Goal: Information Seeking & Learning: Learn about a topic

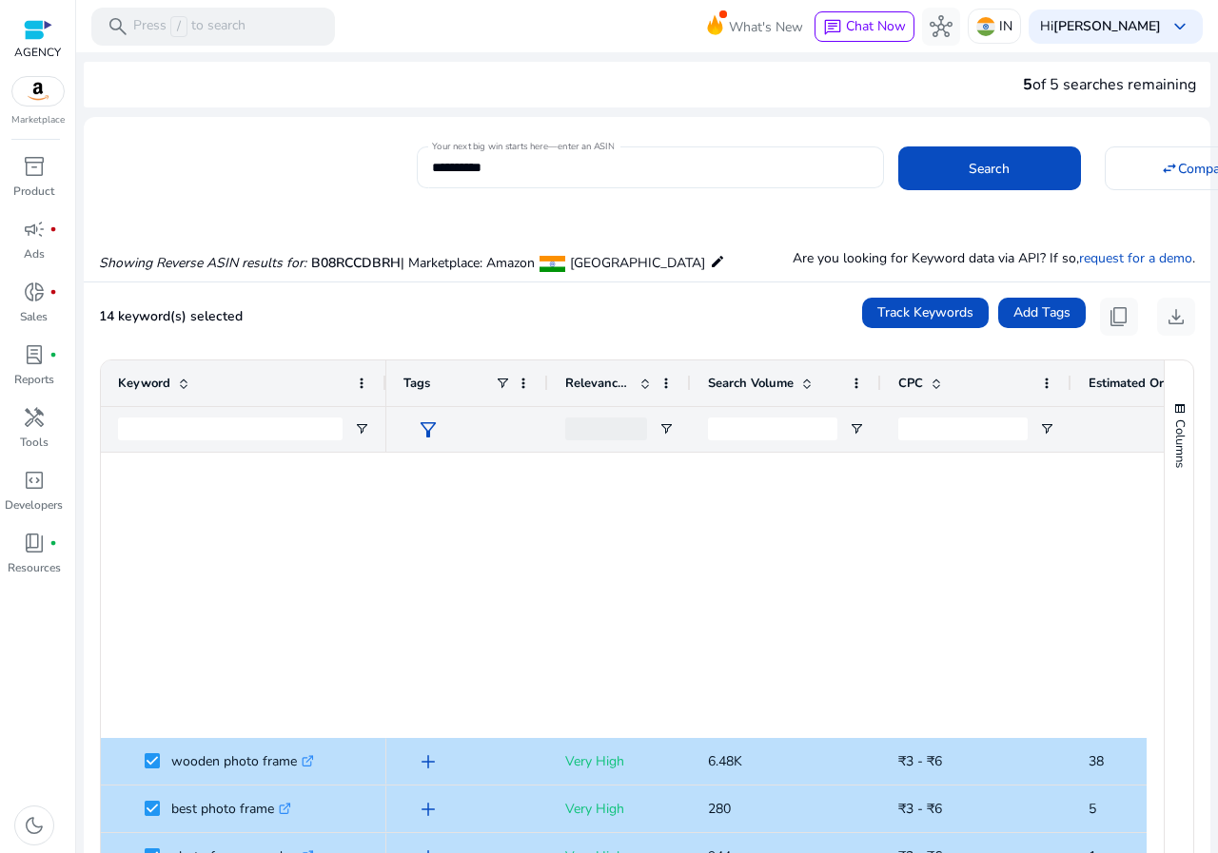
scroll to position [761, 0]
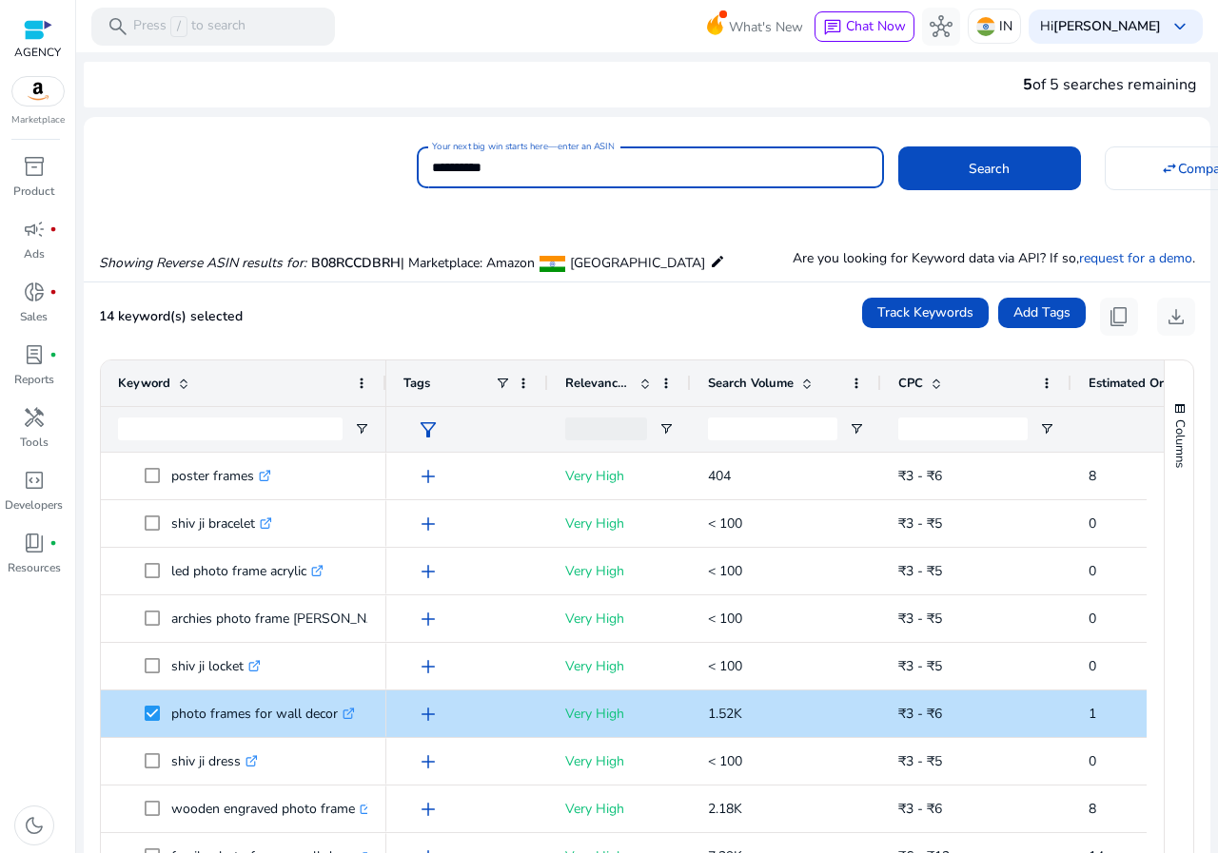
click at [512, 170] on input "**********" at bounding box center [650, 167] width 437 height 21
paste input
click at [885, 164] on div "**********" at bounding box center [806, 165] width 778 height 47
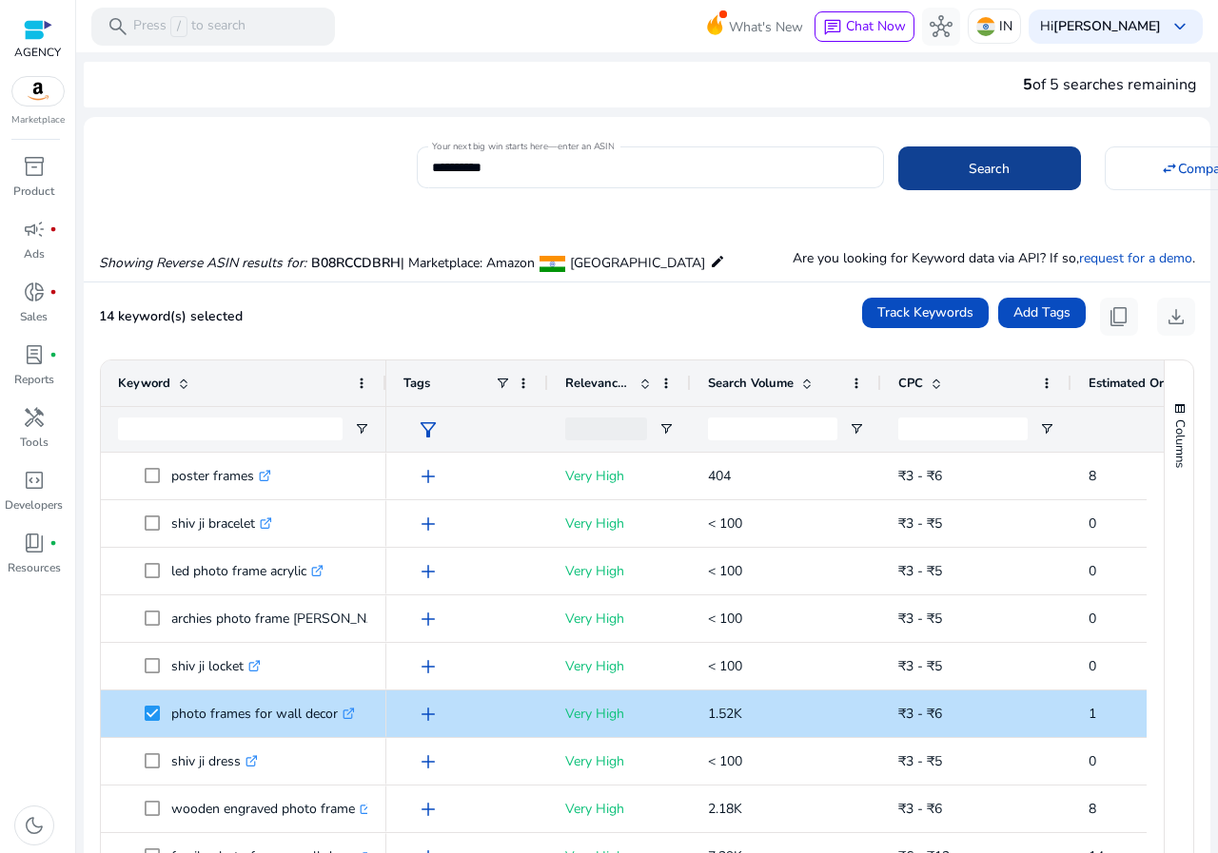
click at [898, 167] on span at bounding box center [989, 169] width 183 height 46
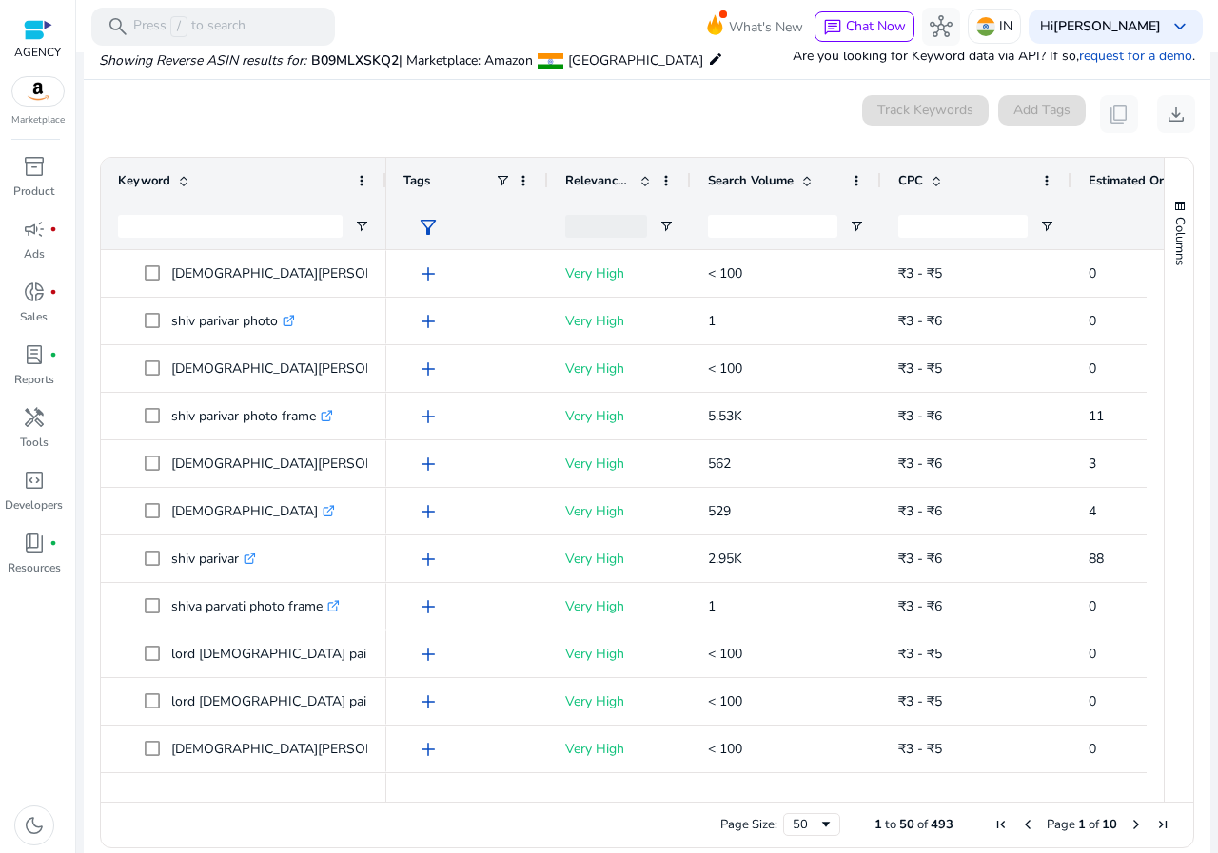
scroll to position [204, 0]
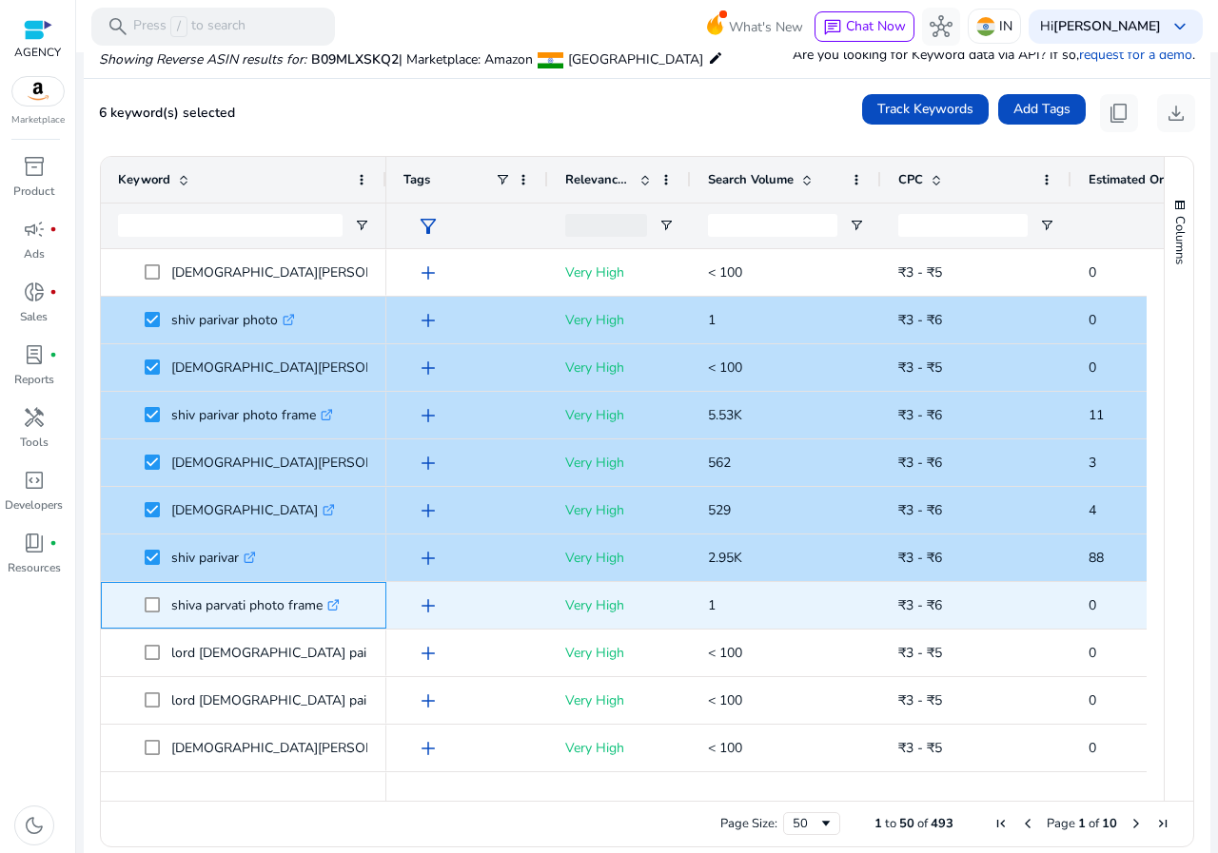
click at [169, 610] on span at bounding box center [158, 605] width 27 height 39
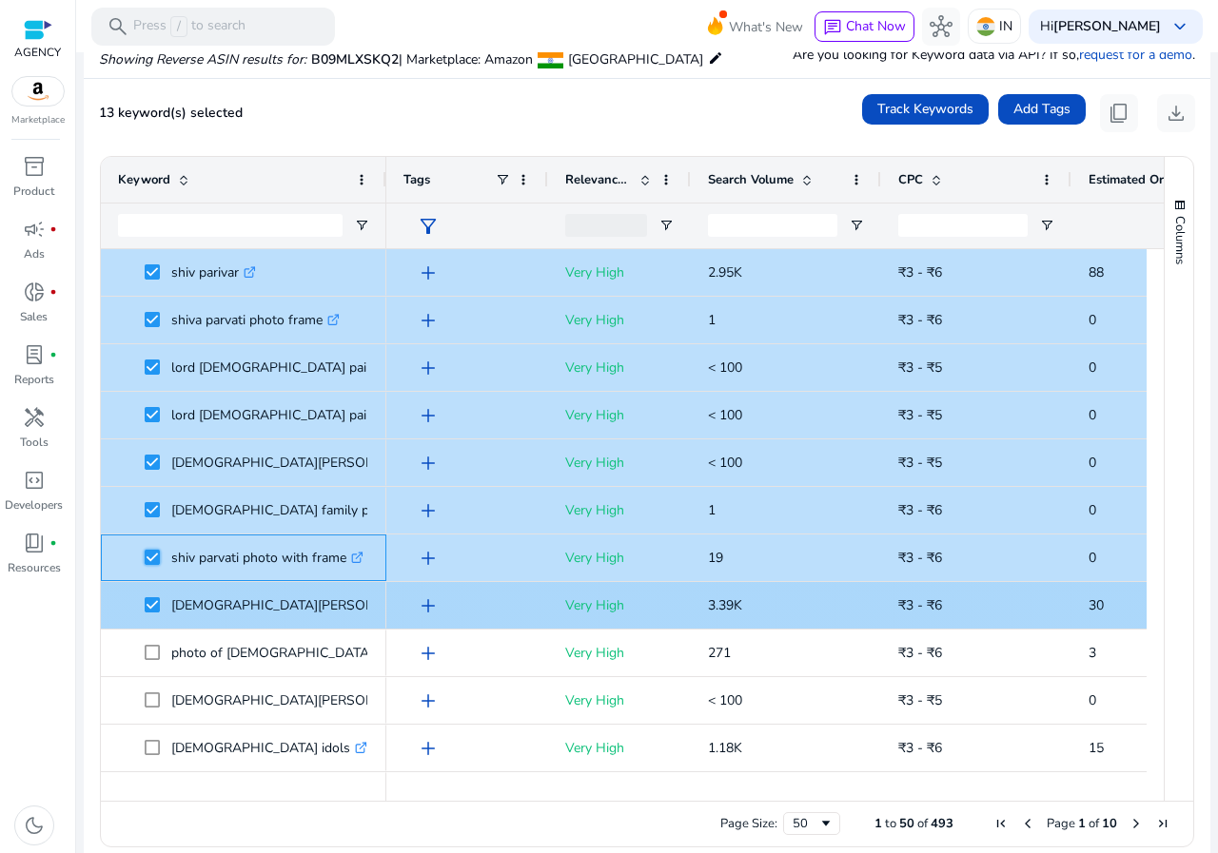
scroll to position [380, 0]
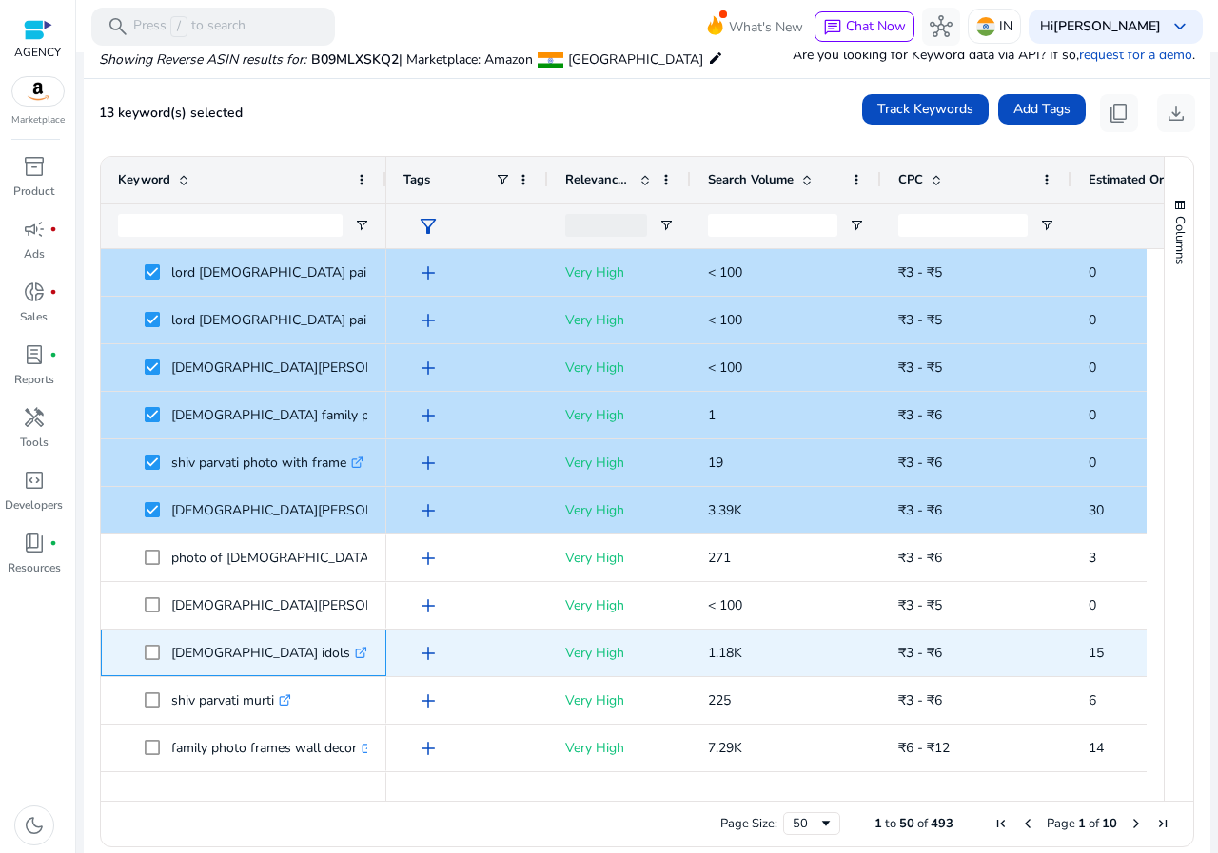
click at [163, 651] on span at bounding box center [158, 652] width 27 height 39
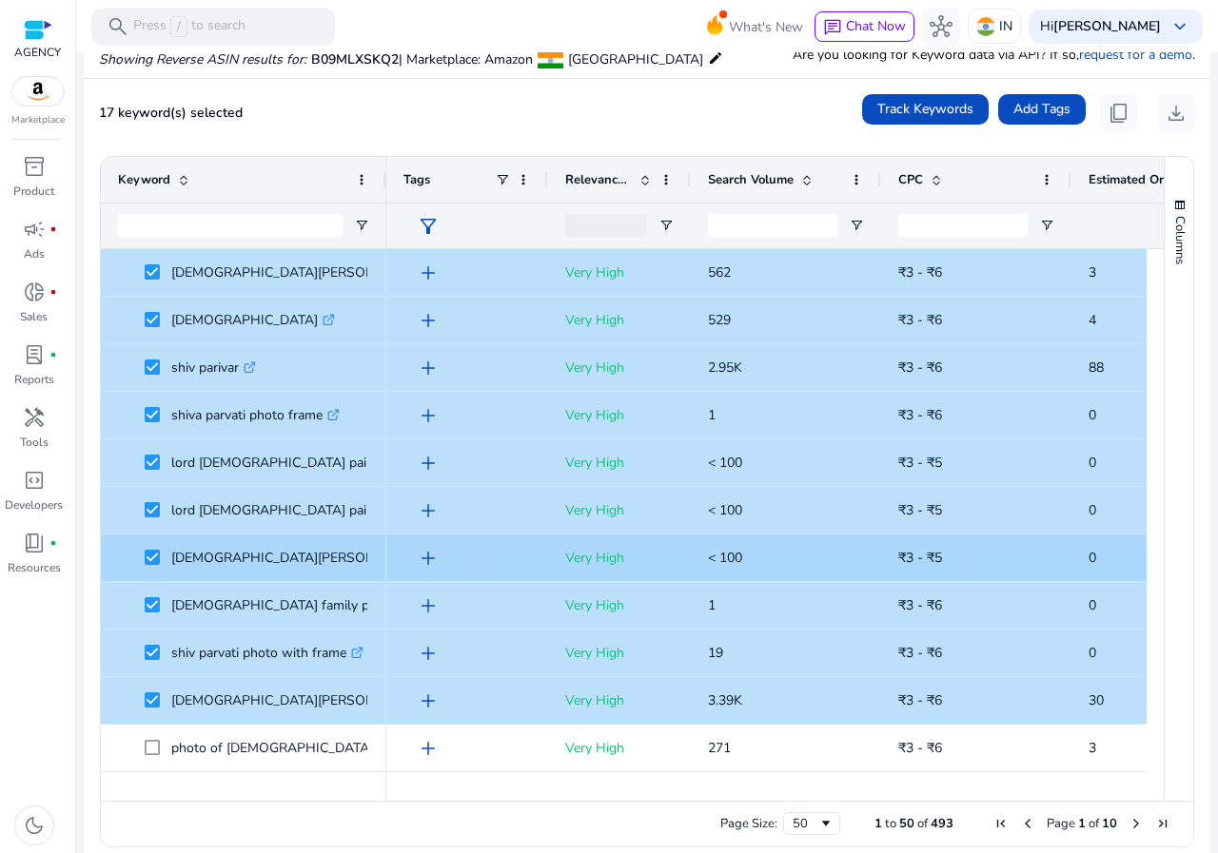
scroll to position [0, 0]
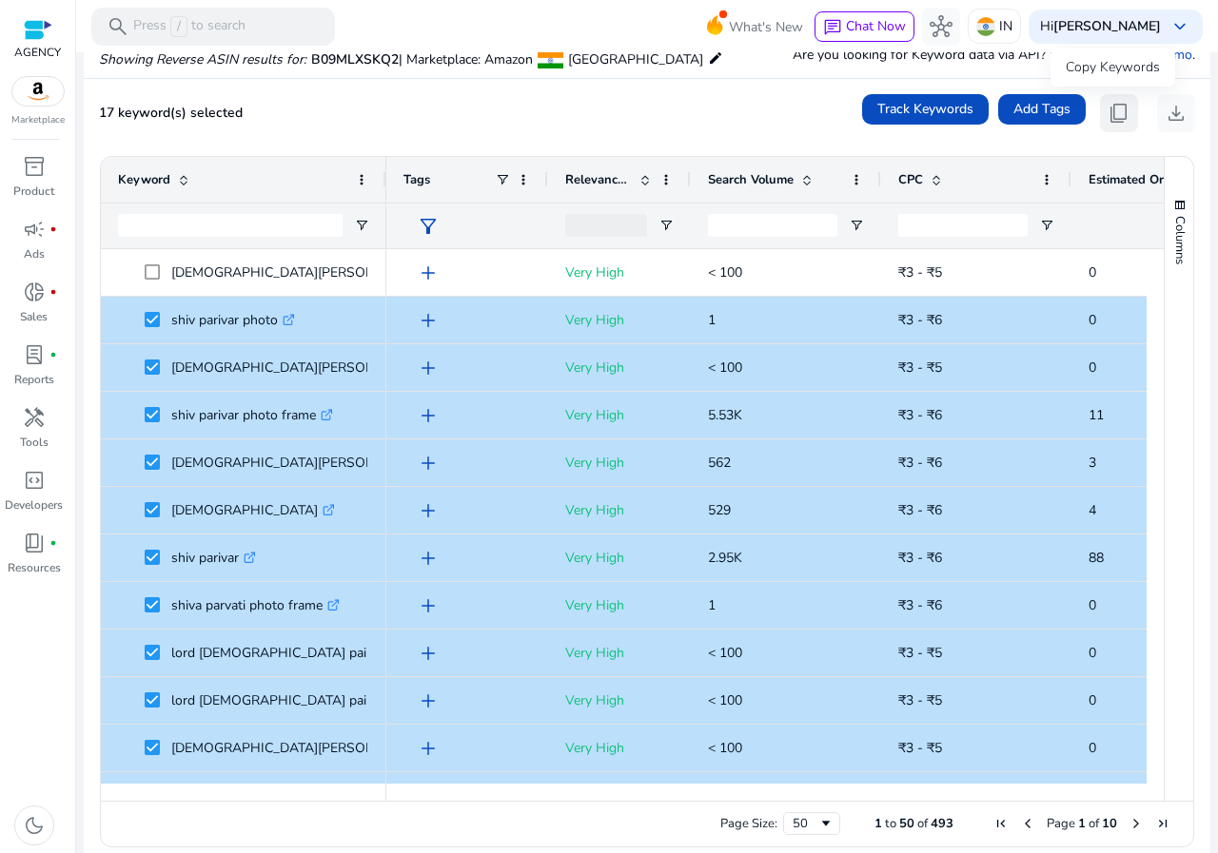
click at [1107, 114] on span "content_copy" at bounding box center [1118, 113] width 23 height 23
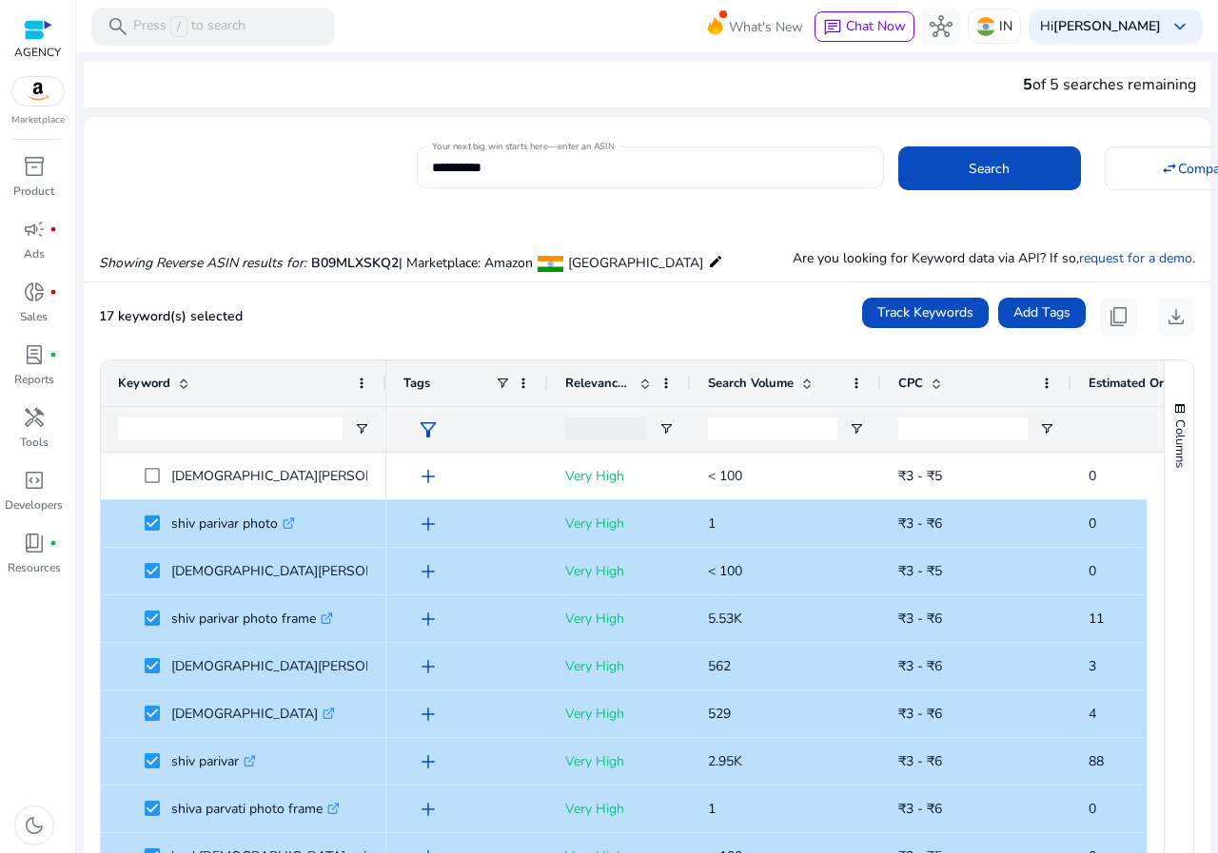
click at [545, 179] on div "**********" at bounding box center [650, 167] width 437 height 42
click at [537, 165] on input "**********" at bounding box center [650, 167] width 437 height 21
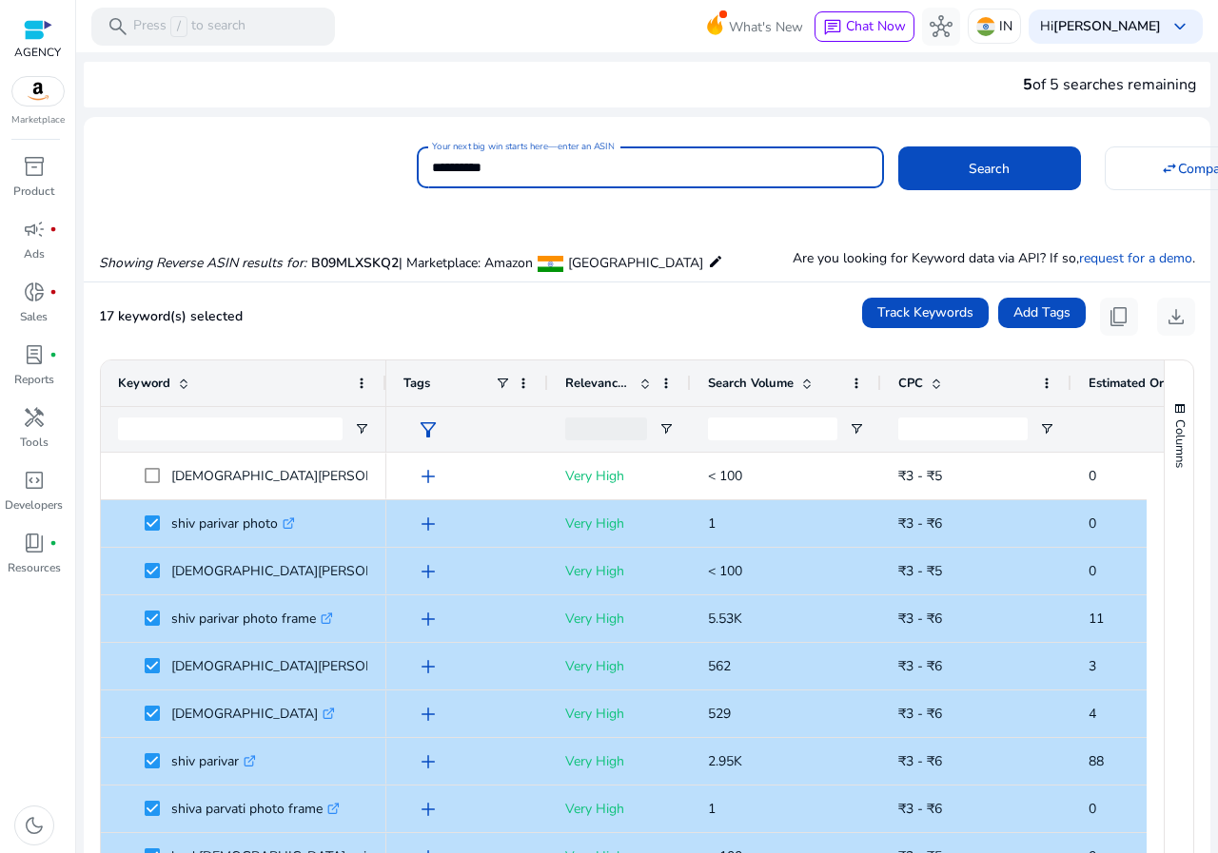
paste input
type input "**********"
click at [898, 146] on button "Search" at bounding box center [989, 168] width 183 height 44
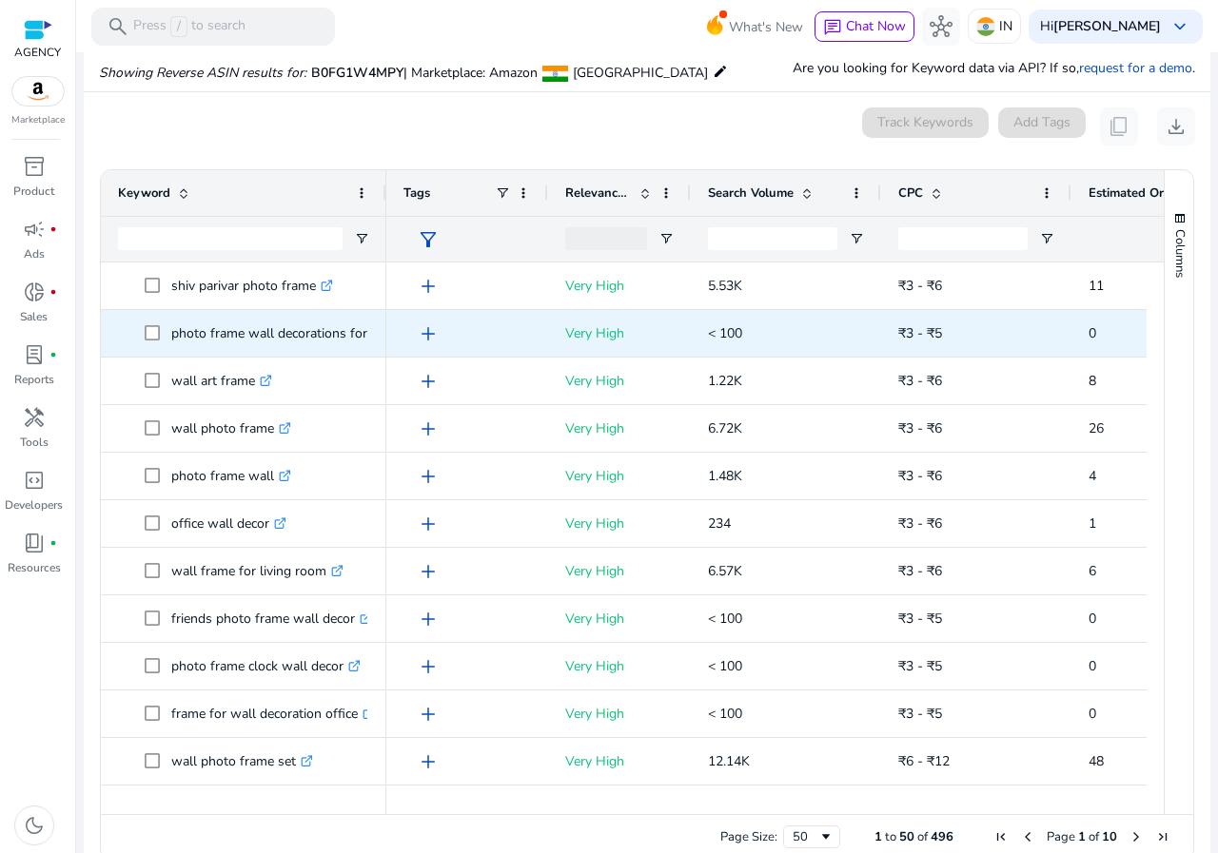
scroll to position [204, 0]
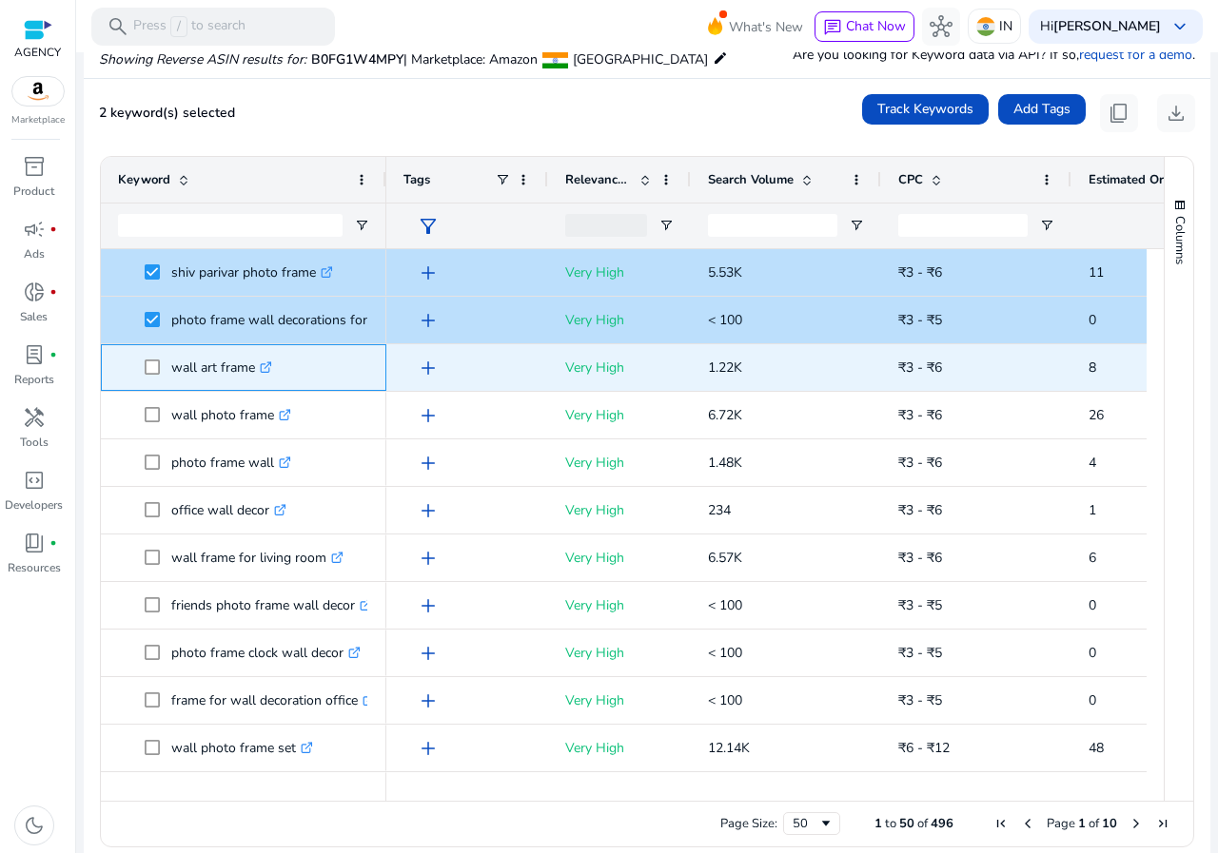
click at [154, 357] on span at bounding box center [158, 367] width 27 height 39
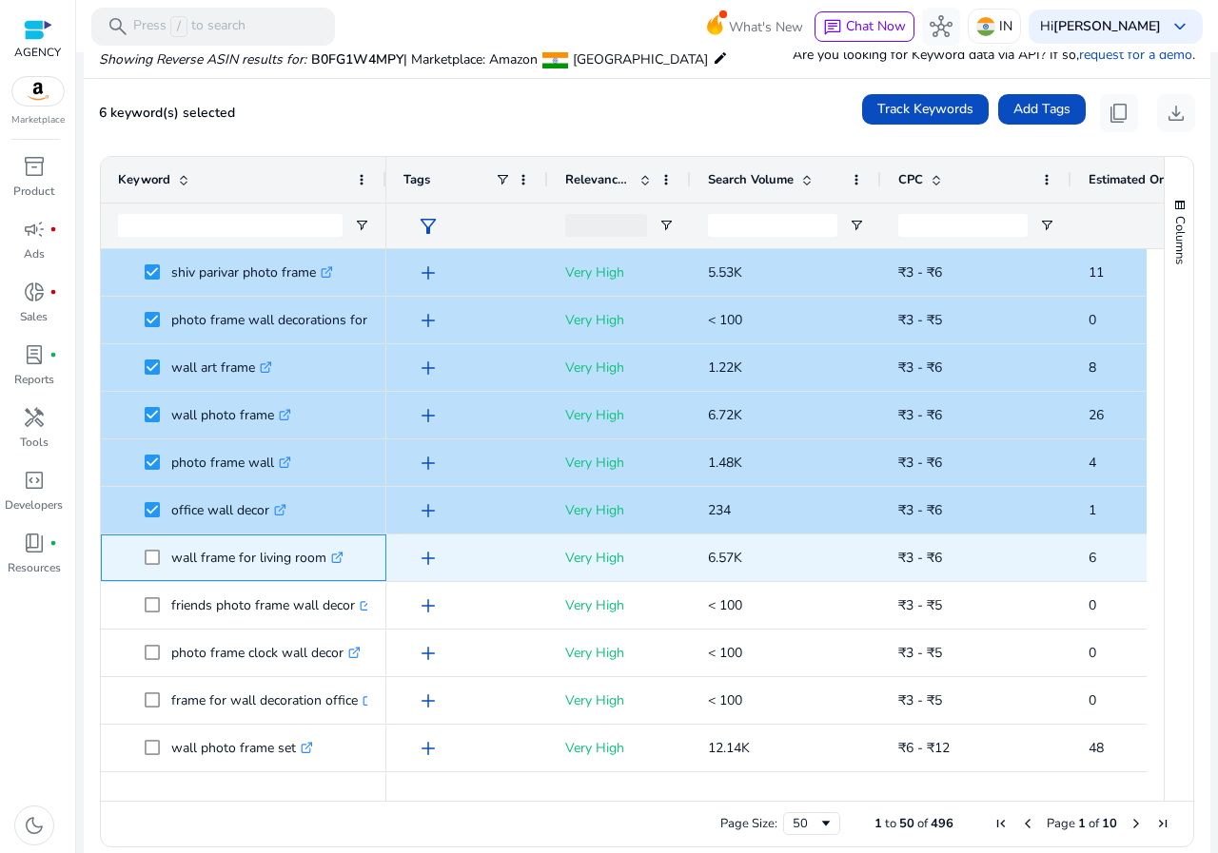
click at [151, 554] on span at bounding box center [158, 557] width 27 height 39
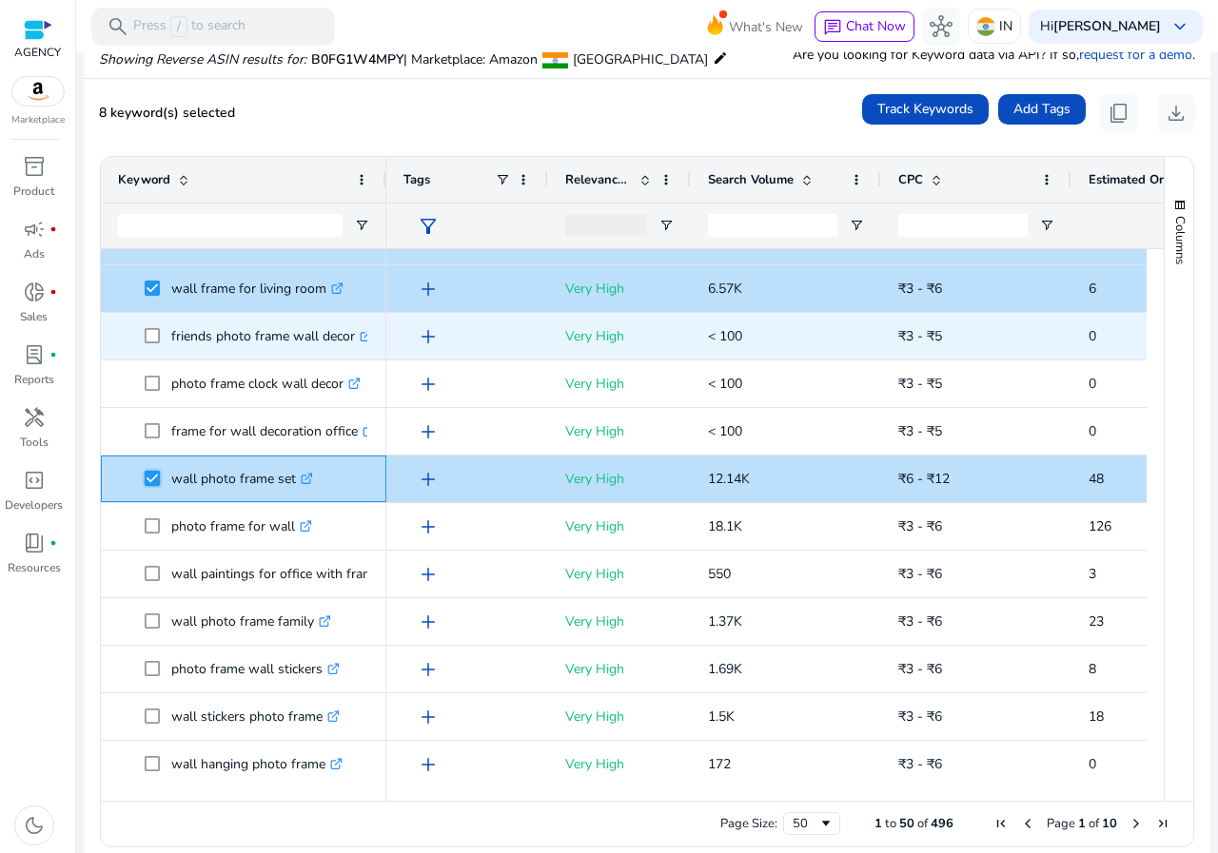
scroll to position [285, 0]
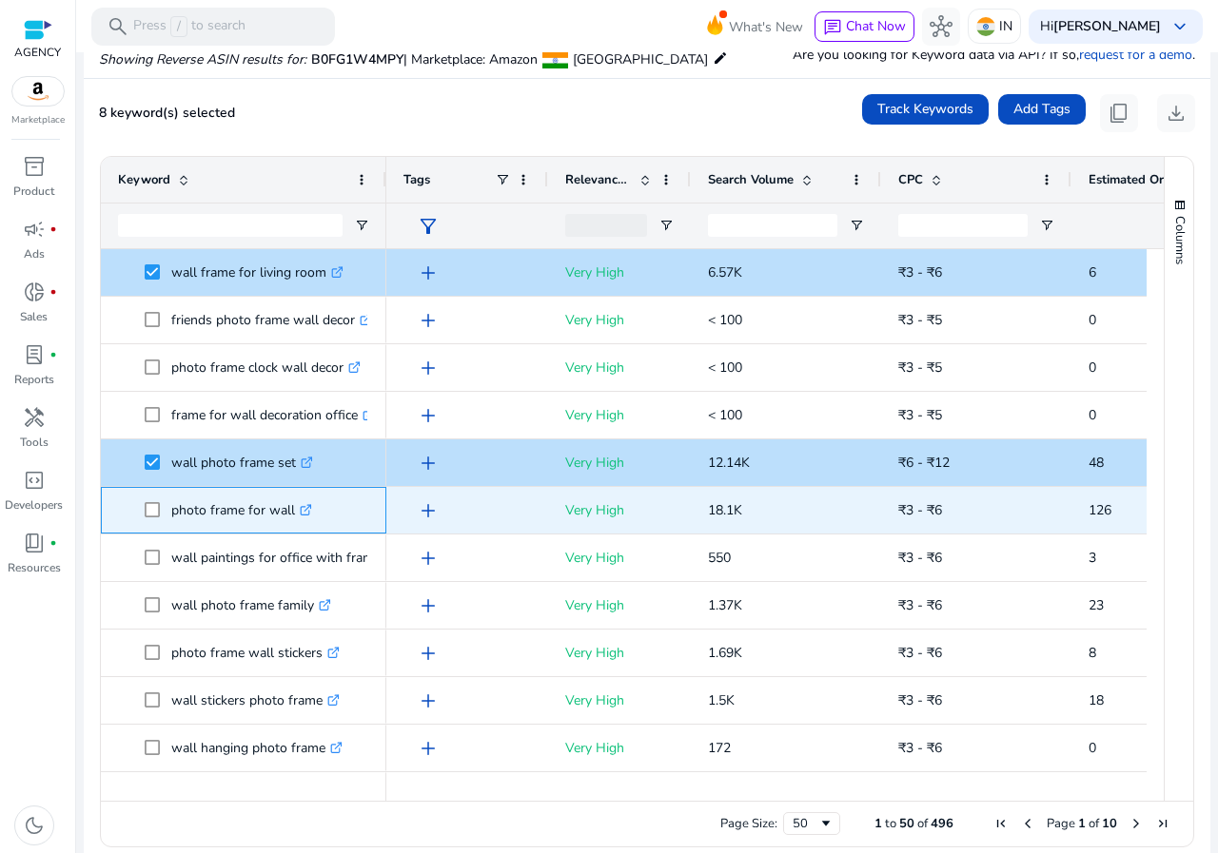
click at [160, 512] on span at bounding box center [158, 510] width 27 height 39
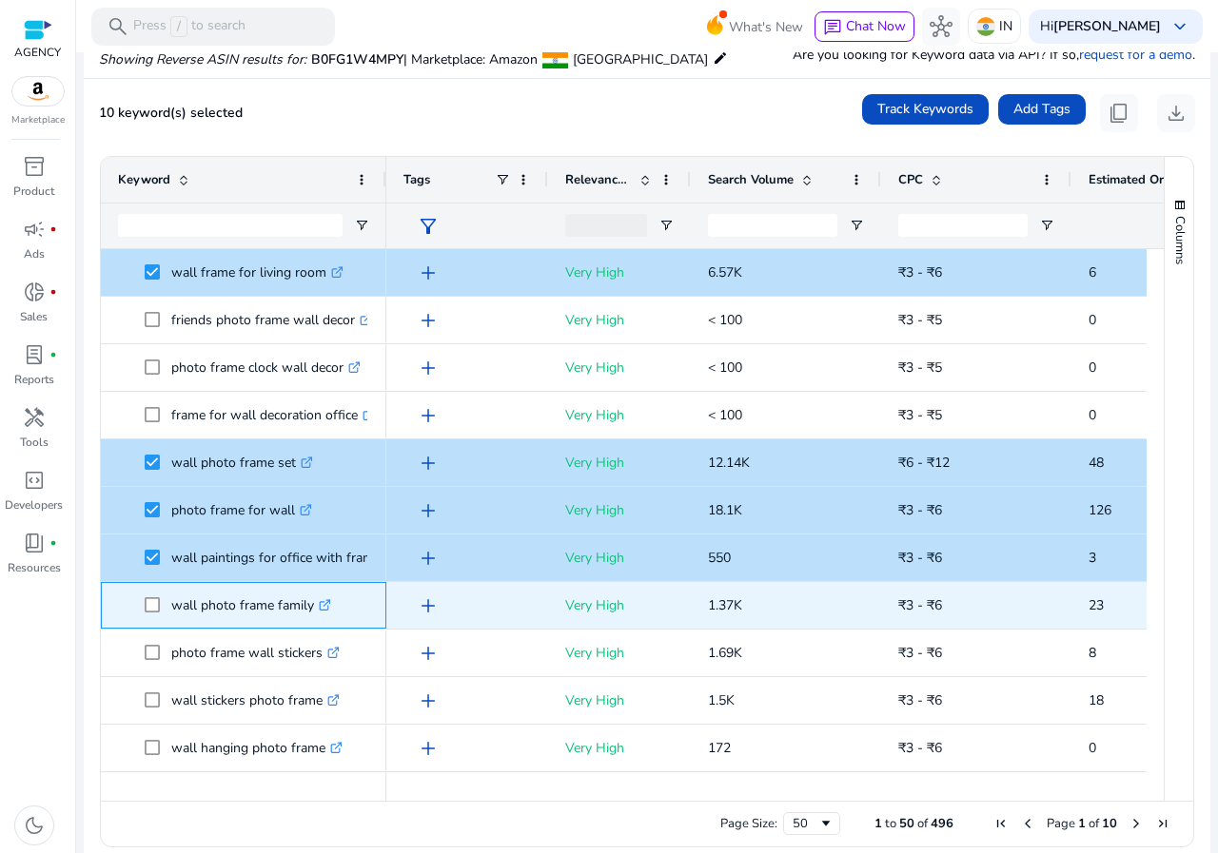
click at [143, 601] on span "wall photo frame family .st0{fill:#2c8af8}" at bounding box center [243, 605] width 251 height 39
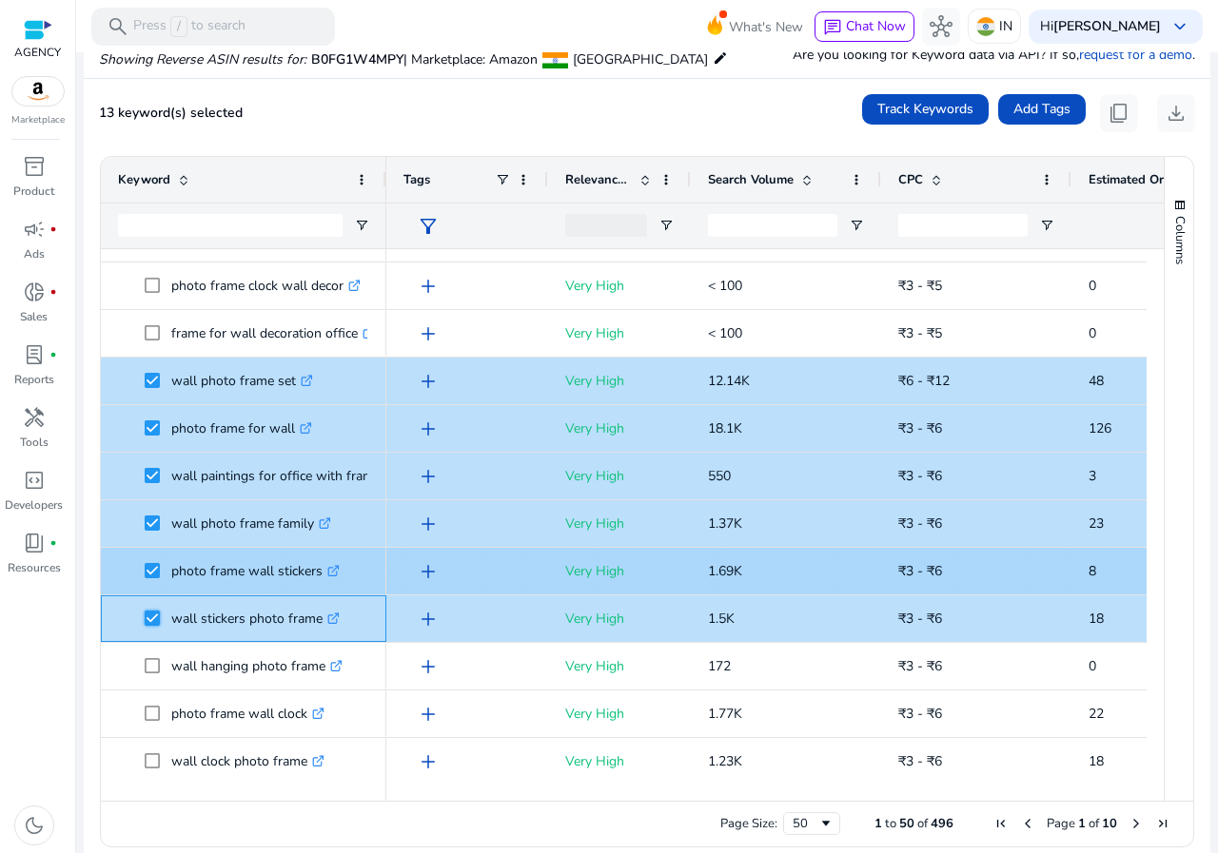
scroll to position [476, 0]
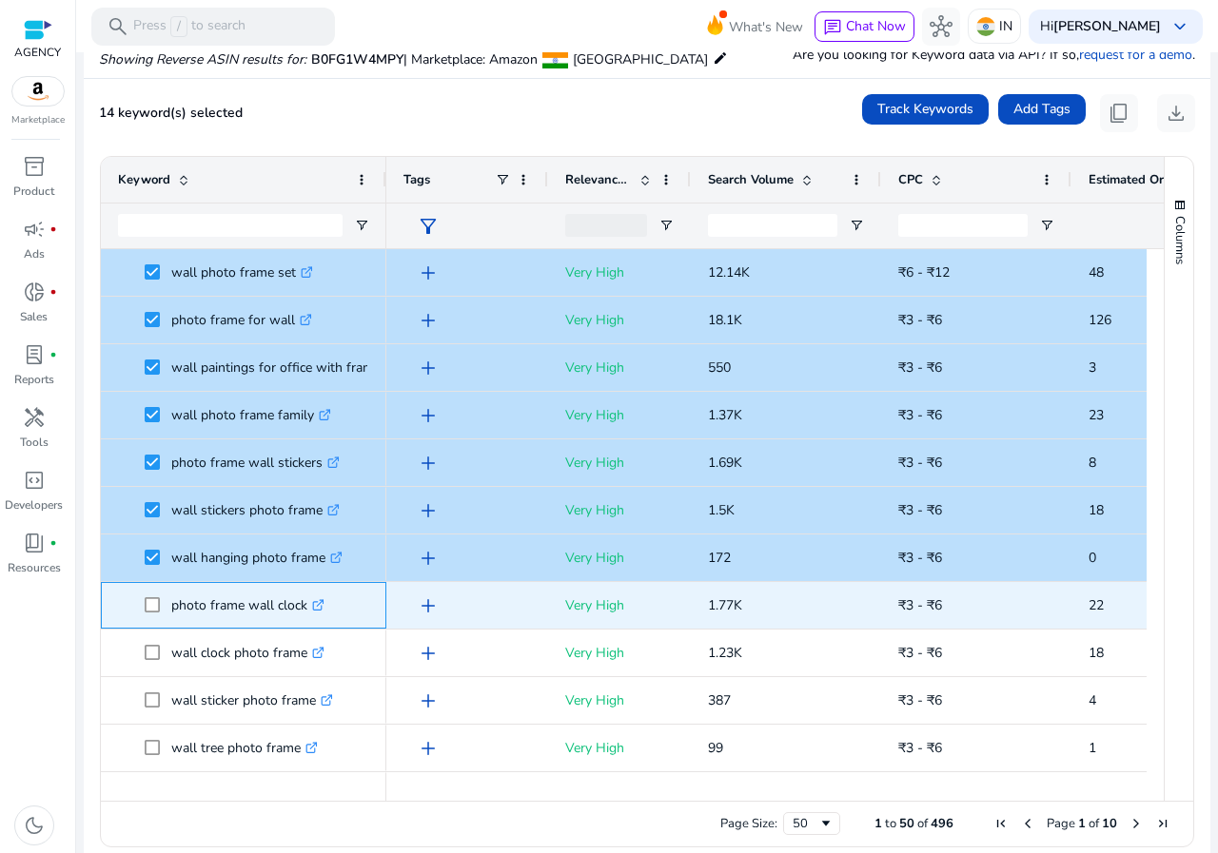
click at [159, 614] on span at bounding box center [158, 605] width 27 height 39
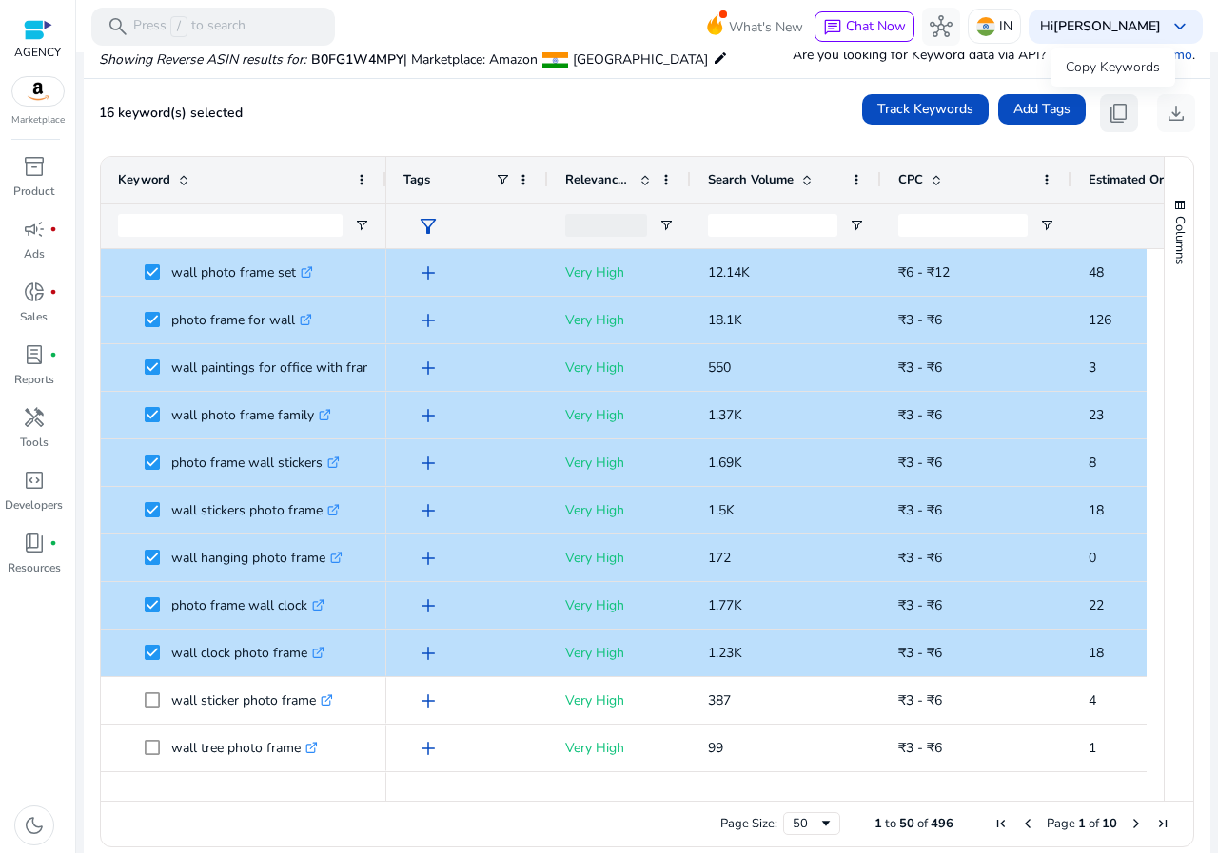
click at [1118, 125] on span "content_copy" at bounding box center [1118, 113] width 23 height 23
click at [1109, 111] on span "content_copy" at bounding box center [1118, 113] width 23 height 23
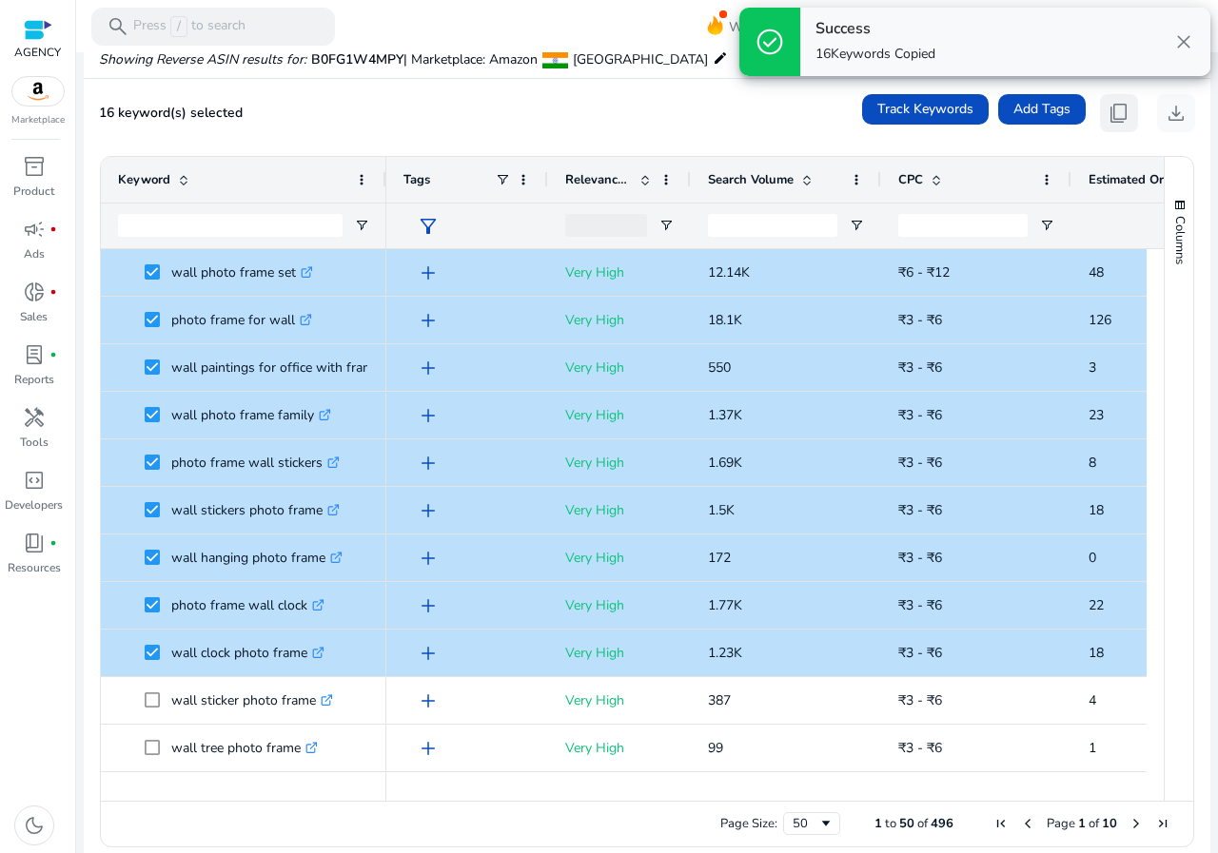
click at [1109, 111] on span "content_copy" at bounding box center [1118, 113] width 23 height 23
